Goal: Transaction & Acquisition: Purchase product/service

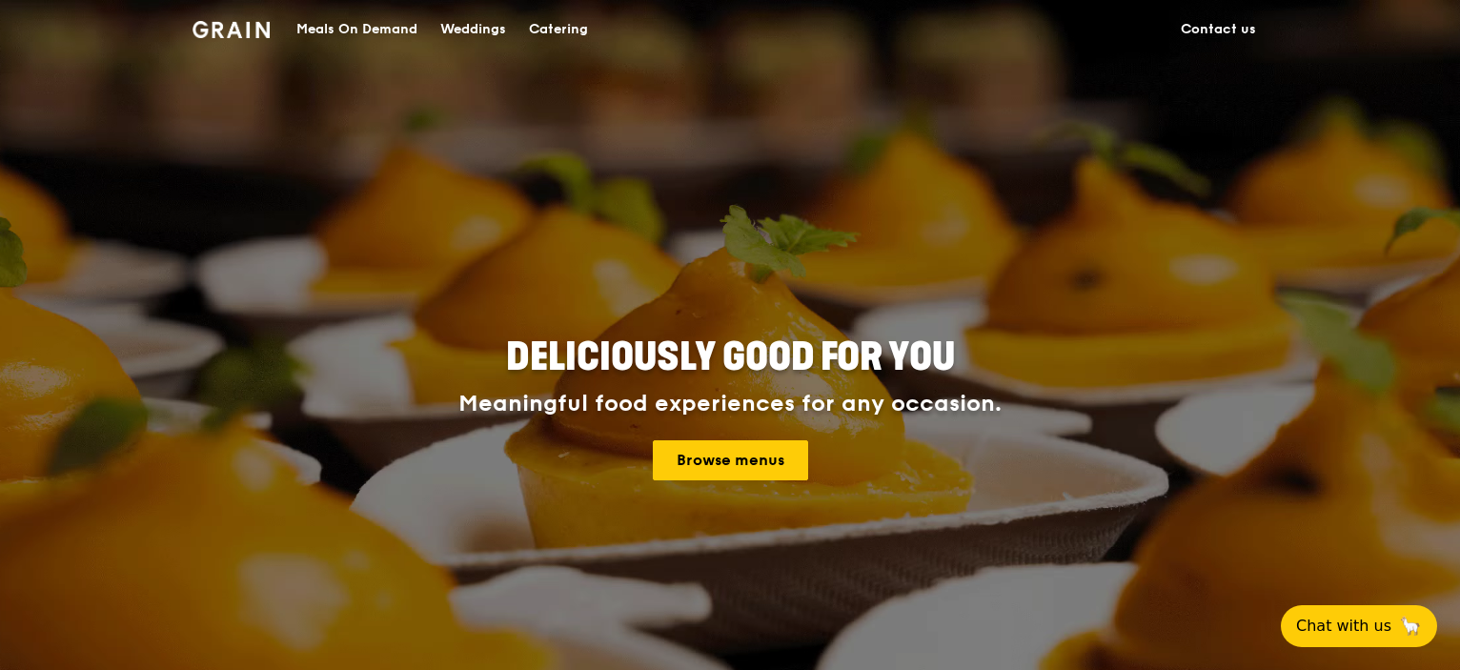
click at [346, 17] on div "Meals On Demand" at bounding box center [356, 29] width 121 height 57
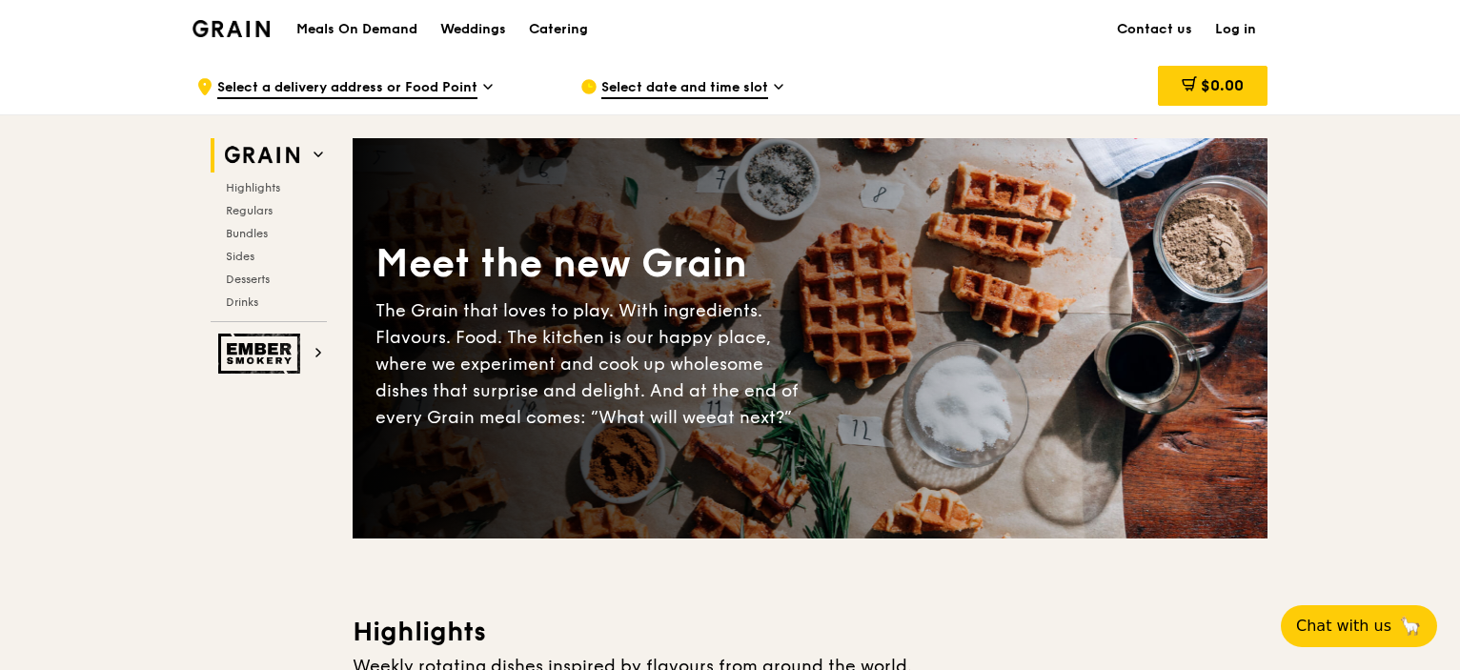
click at [759, 165] on div "Meet the new Grain The Grain that loves to play. With ingredients. Flavours. Fo…" at bounding box center [810, 338] width 915 height 400
click at [339, 83] on span "Select a delivery address or Food Point" at bounding box center [347, 88] width 260 height 21
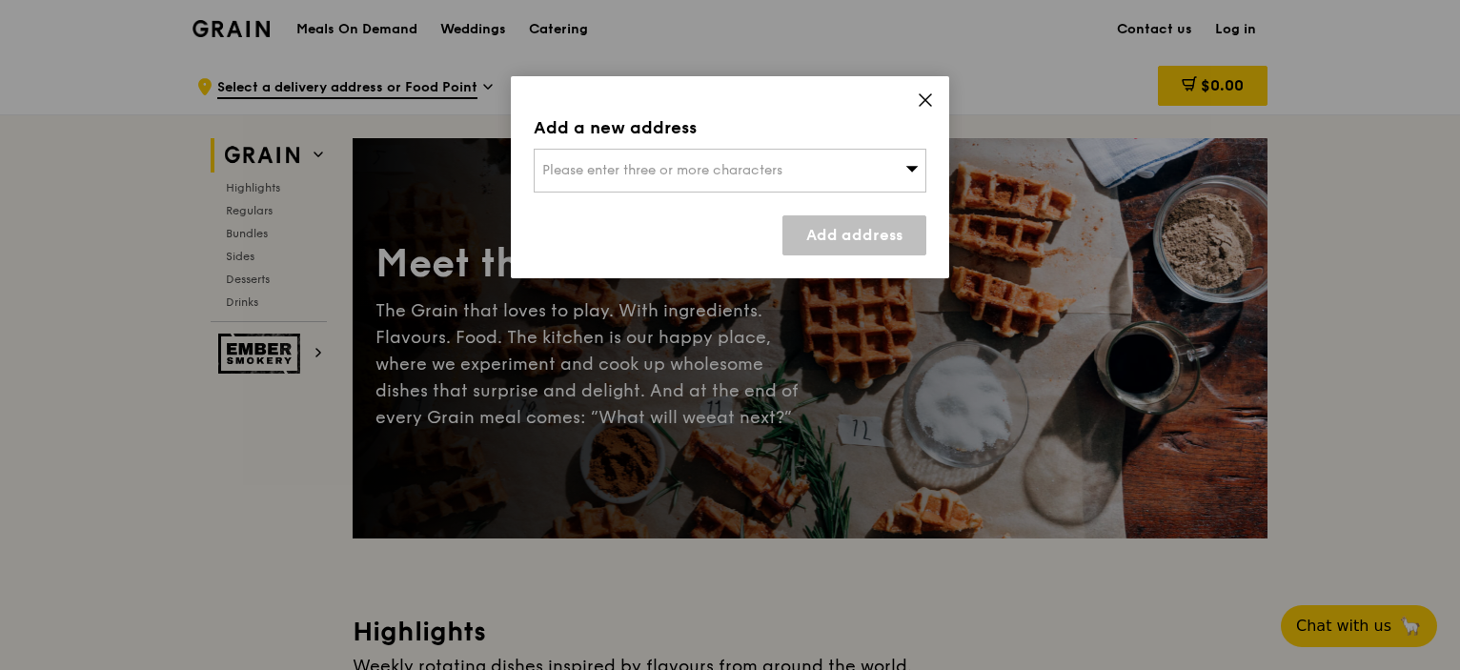
click at [701, 166] on span "Please enter three or more characters" at bounding box center [662, 170] width 240 height 16
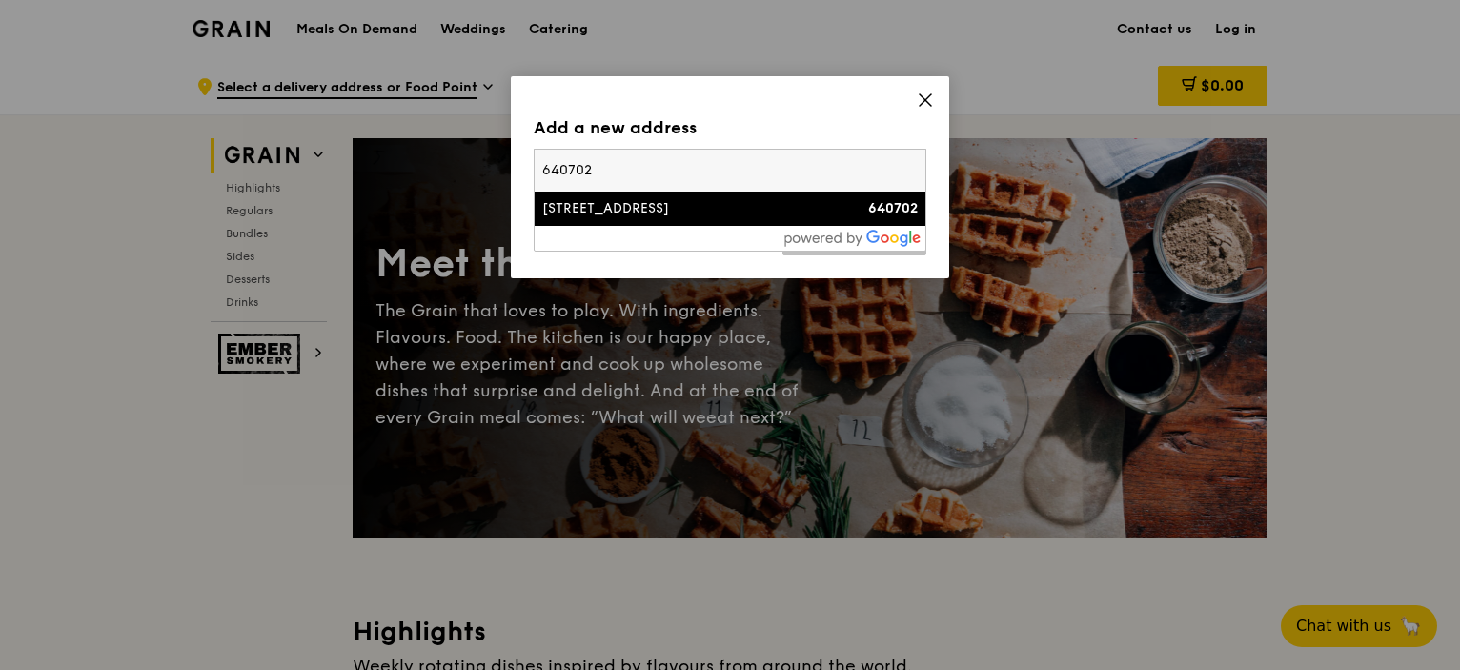
type input "640702"
click at [699, 220] on li "[STREET_ADDRESS] 640702" at bounding box center [730, 209] width 391 height 34
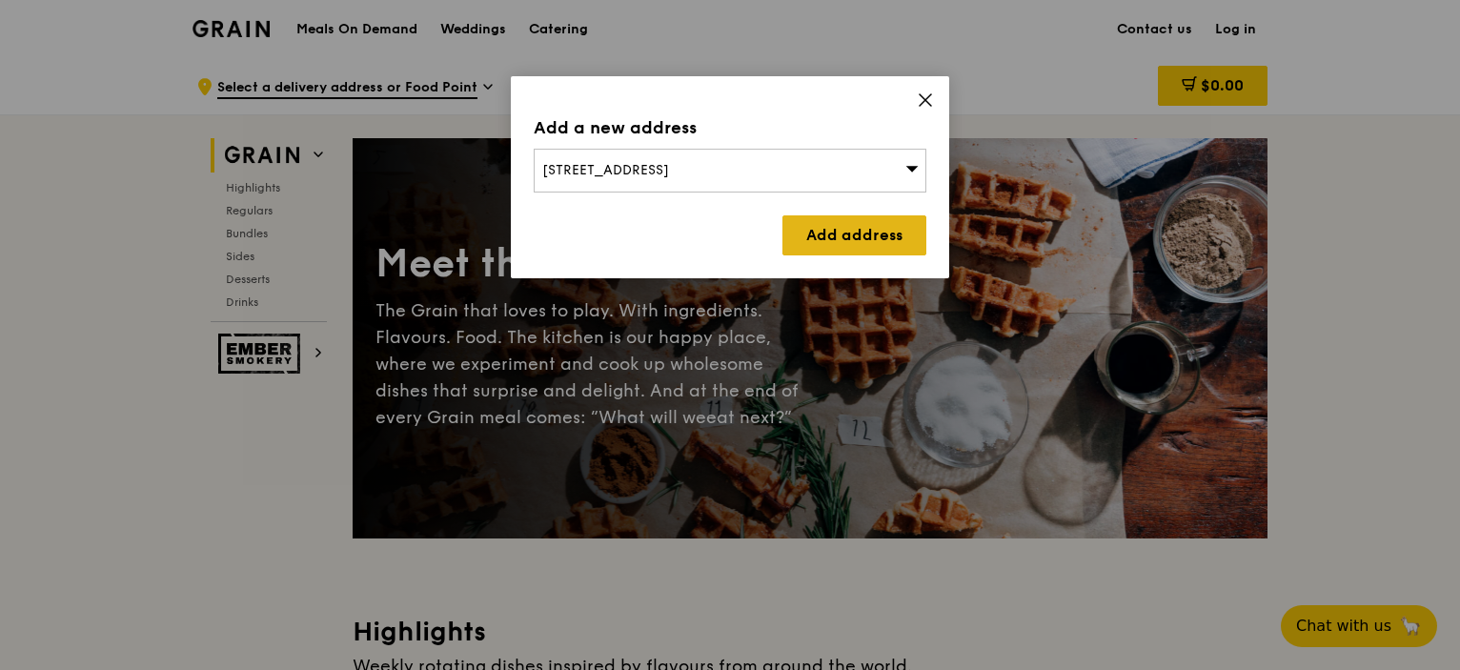
click at [814, 232] on link "Add address" at bounding box center [854, 235] width 144 height 40
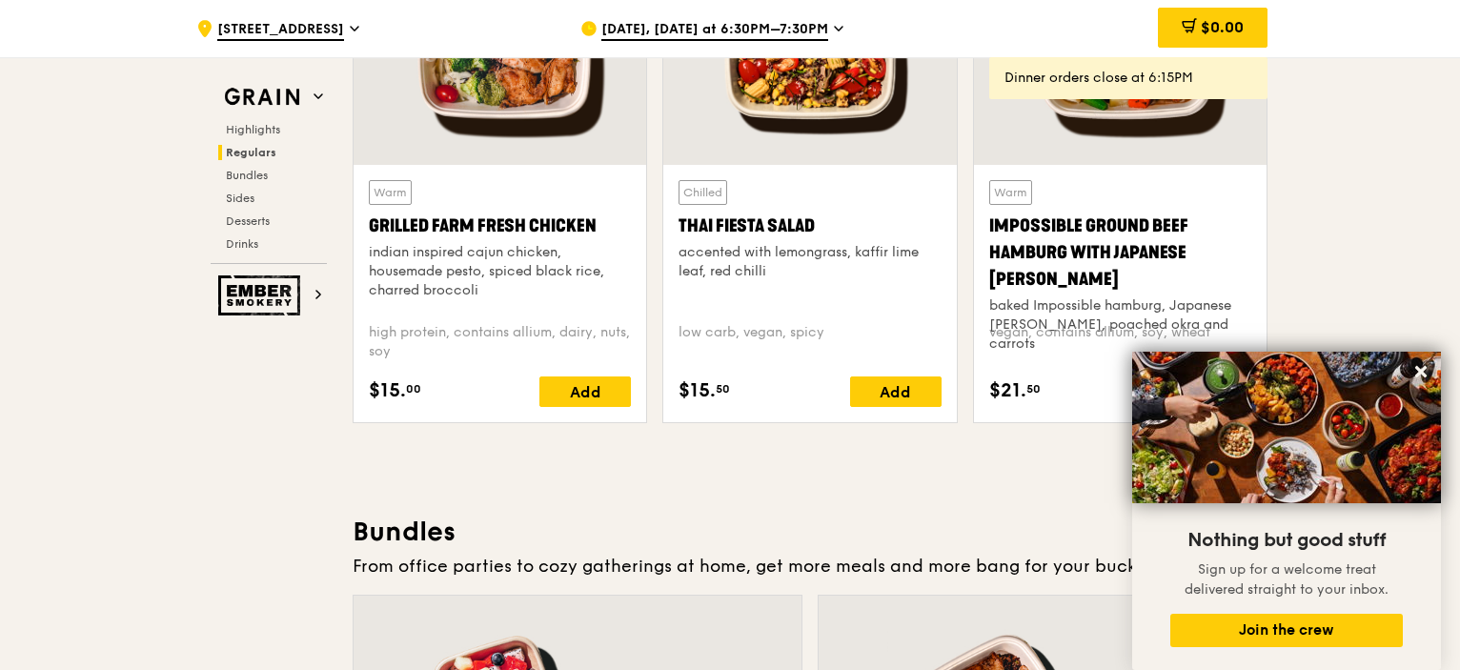
scroll to position [2192, 0]
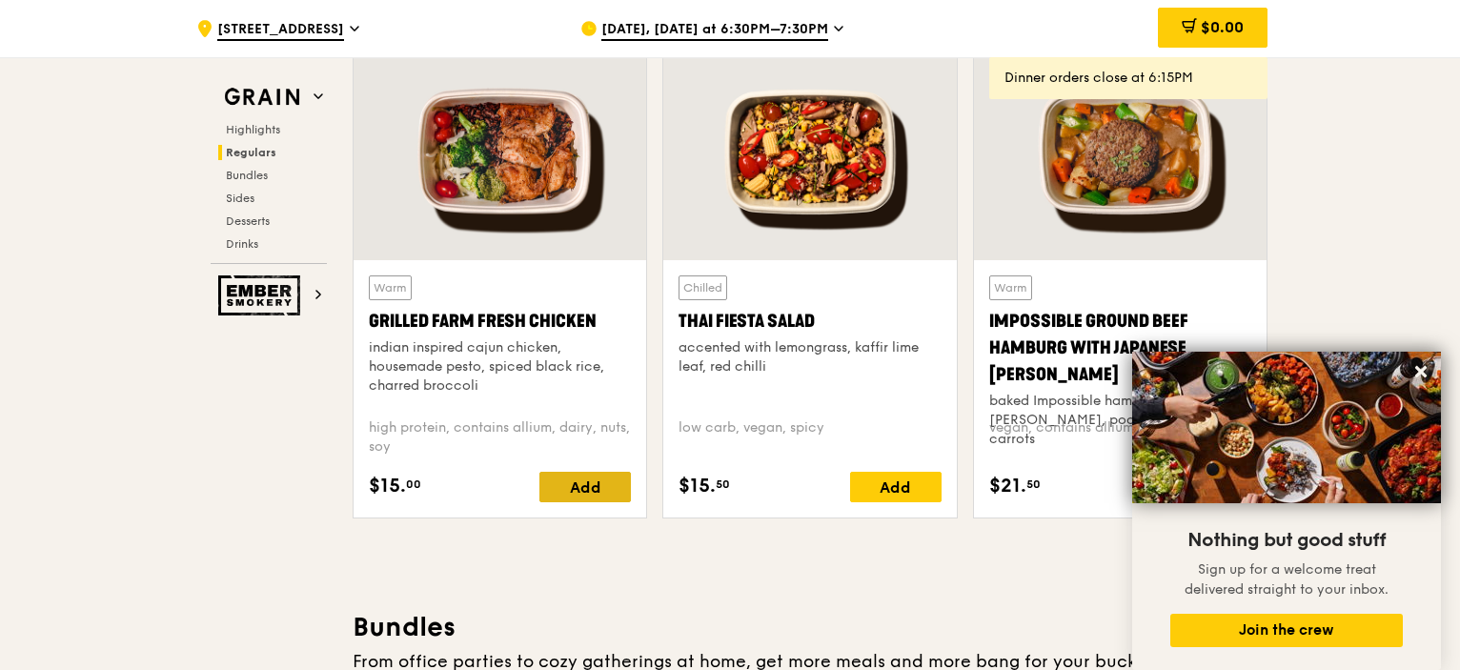
click at [595, 485] on div "Add" at bounding box center [584, 487] width 91 height 30
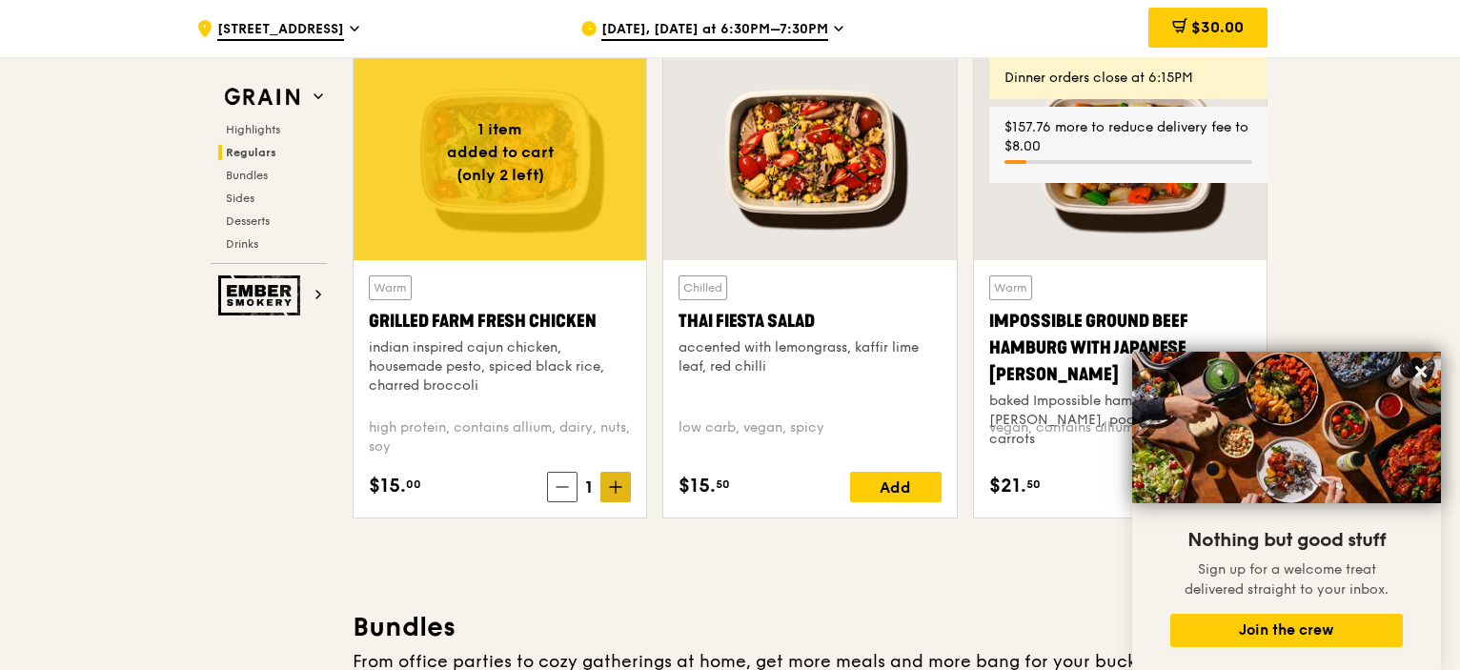
click at [617, 487] on icon at bounding box center [615, 487] width 11 height 0
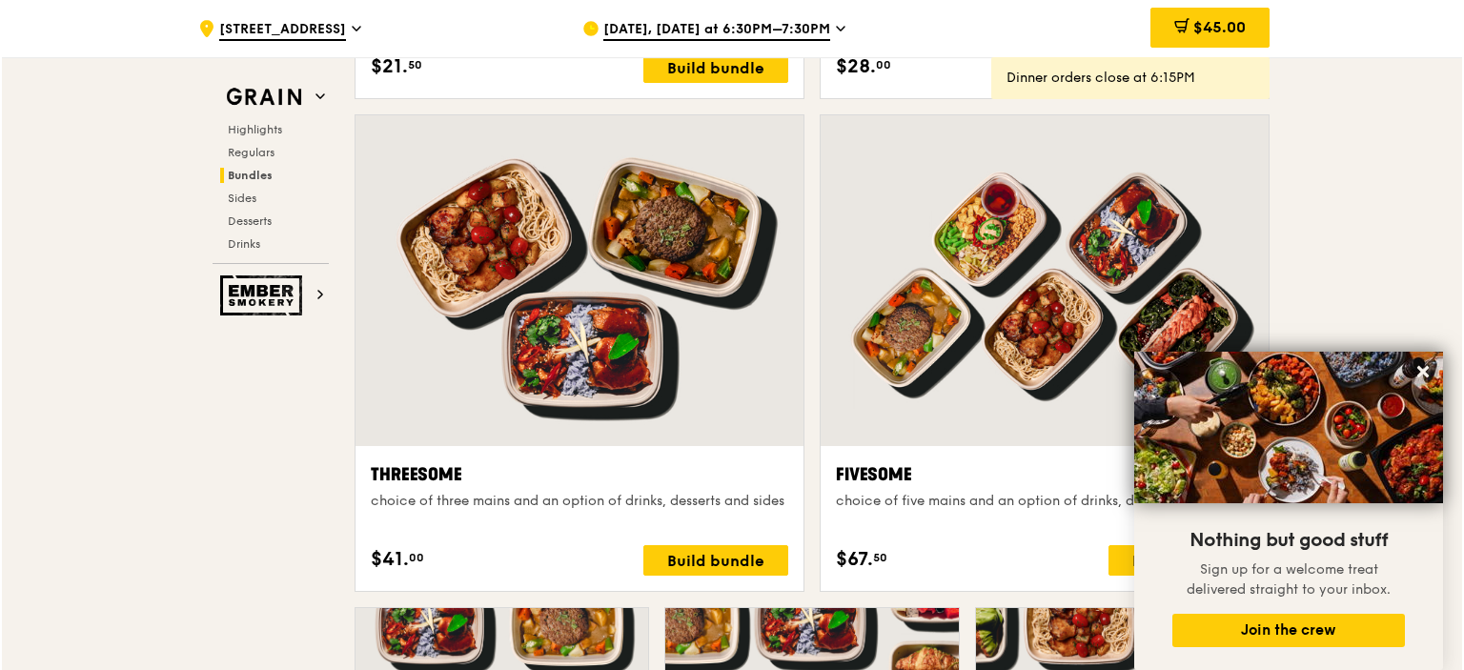
scroll to position [2955, 0]
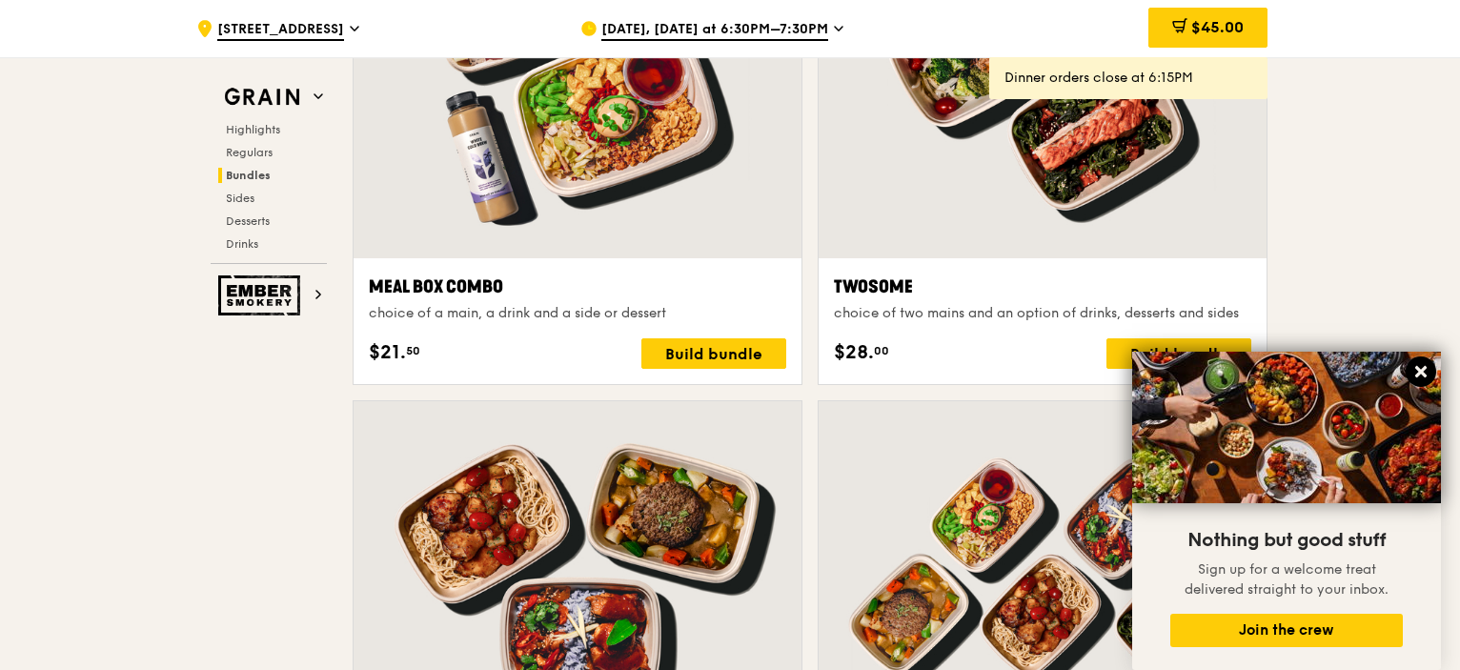
click at [1414, 369] on icon at bounding box center [1420, 371] width 17 height 17
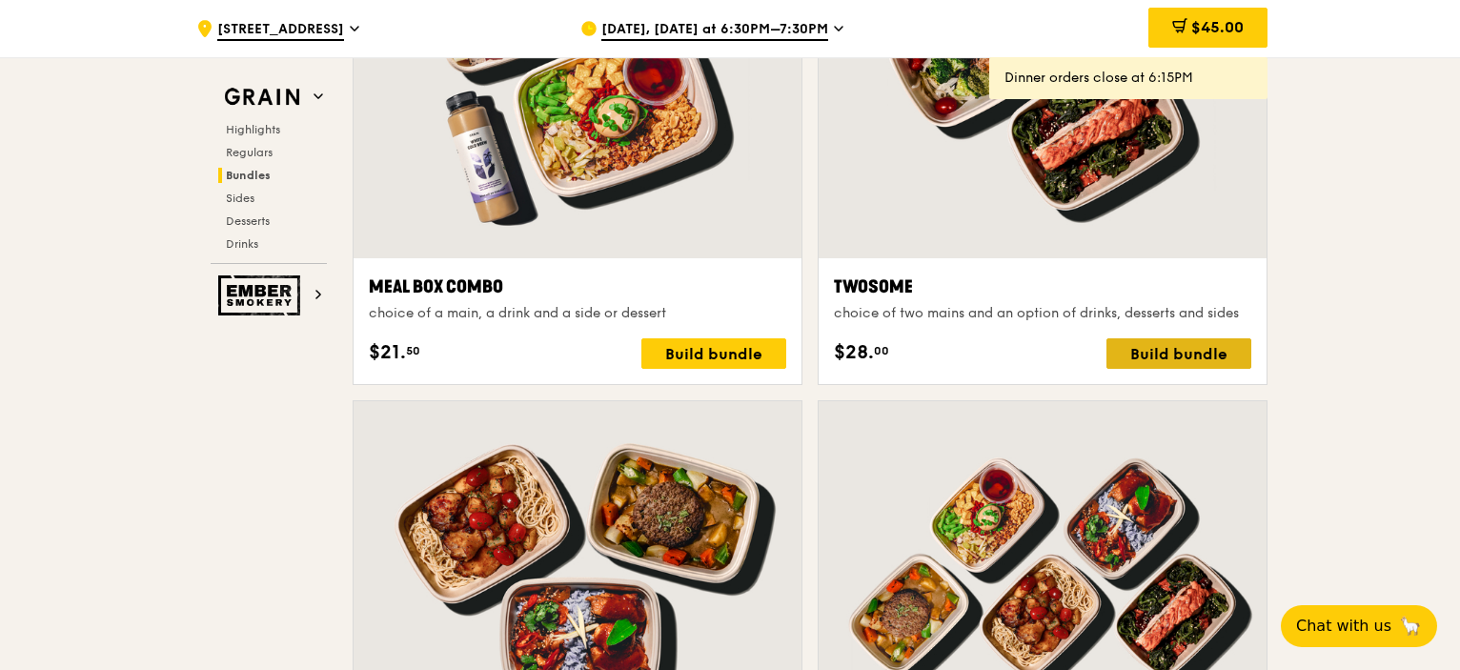
click at [1208, 357] on div "Build bundle" at bounding box center [1178, 353] width 145 height 30
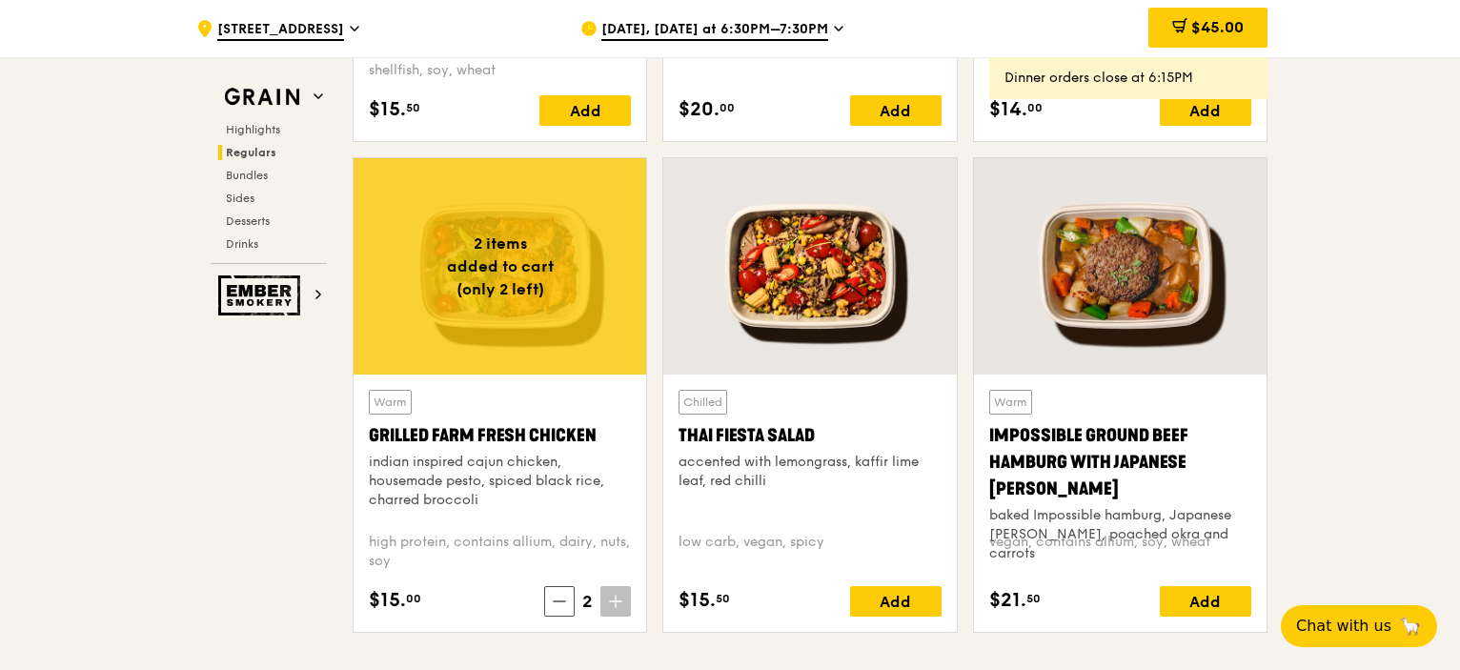
scroll to position [1906, 0]
